Goal: Task Accomplishment & Management: Use online tool/utility

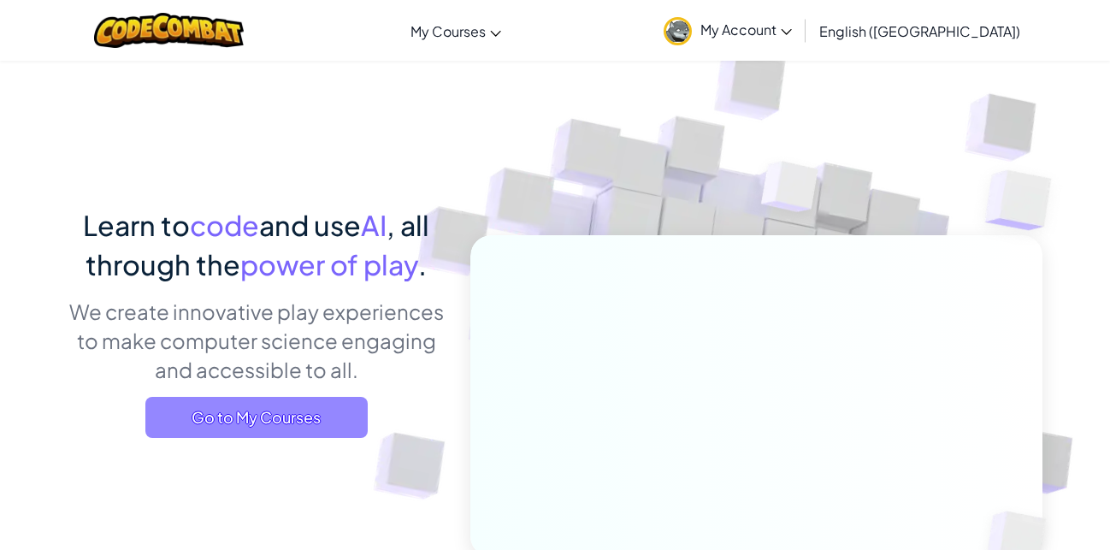
click at [227, 417] on span "Go to My Courses" at bounding box center [256, 417] width 222 height 41
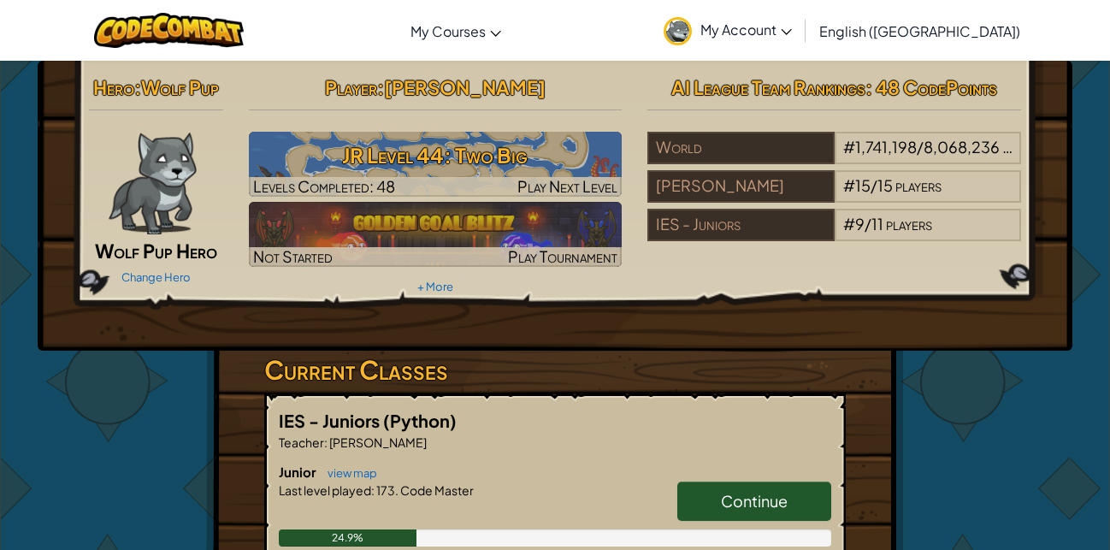
click at [487, 174] on h3 "JR Level 44: Two Big" at bounding box center [436, 155] width 374 height 38
